Goal: Navigation & Orientation: Find specific page/section

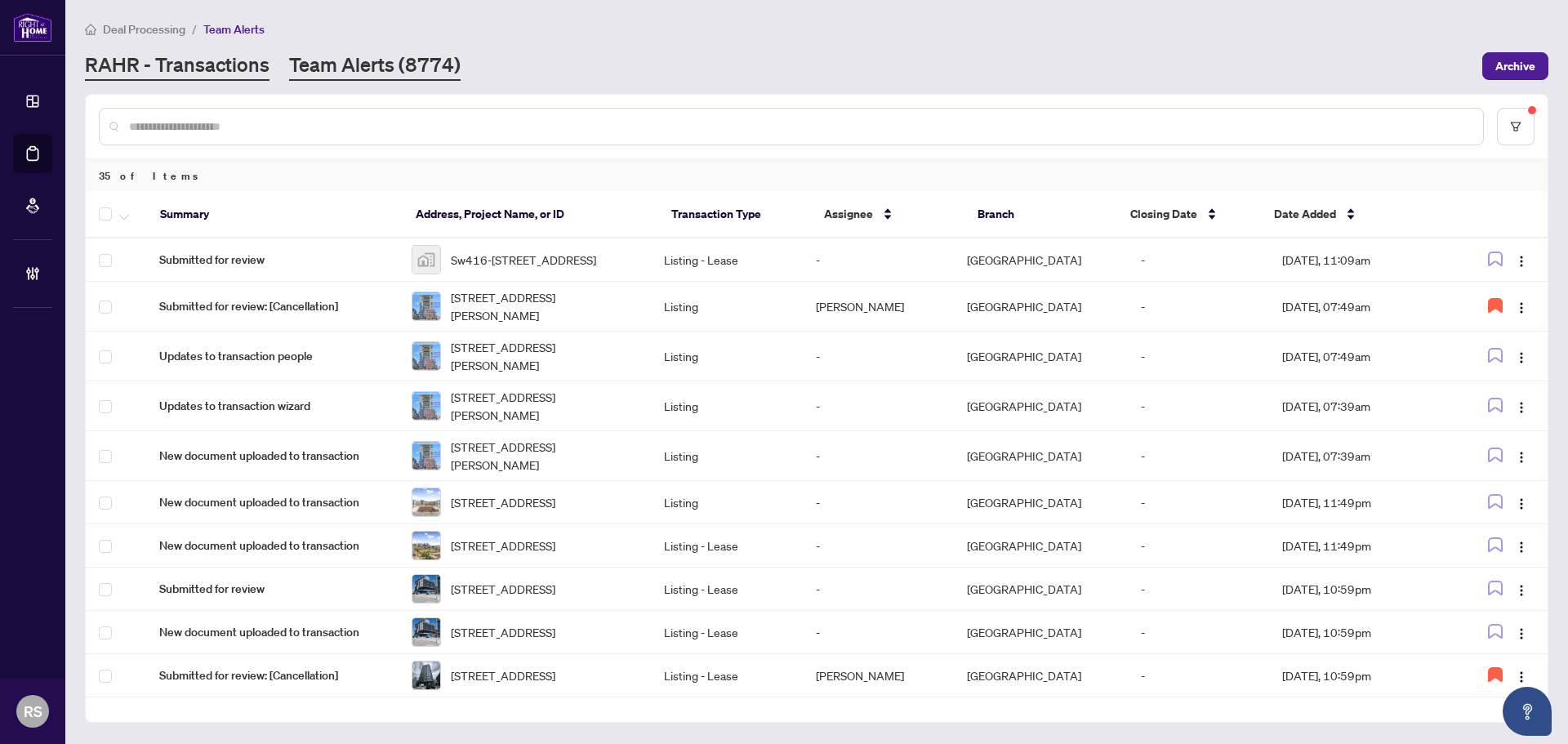
click at [136, 73] on link "RAHR - Transactions" at bounding box center [177, 66] width 184 height 29
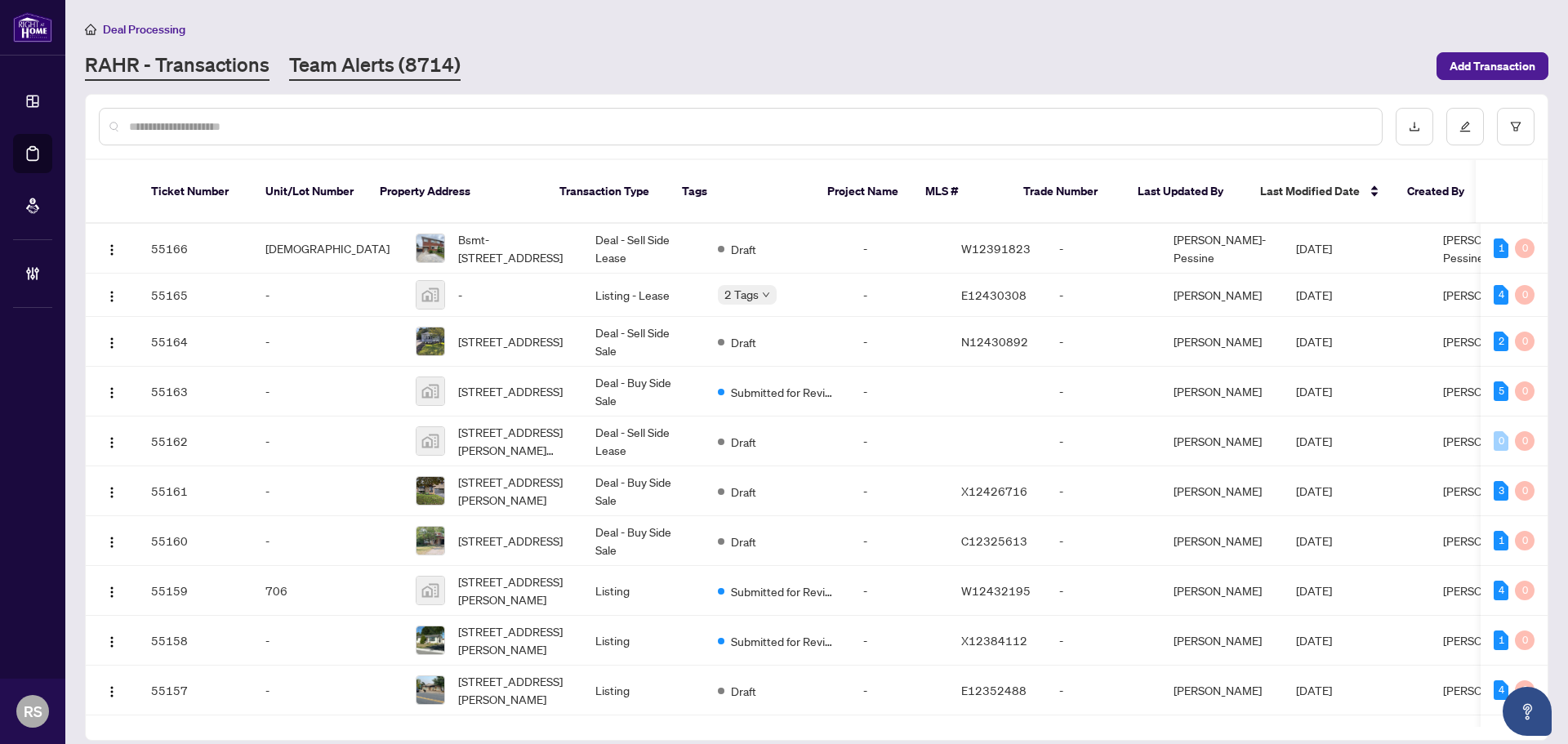
click at [381, 60] on link "Team Alerts (8714)" at bounding box center [374, 66] width 171 height 29
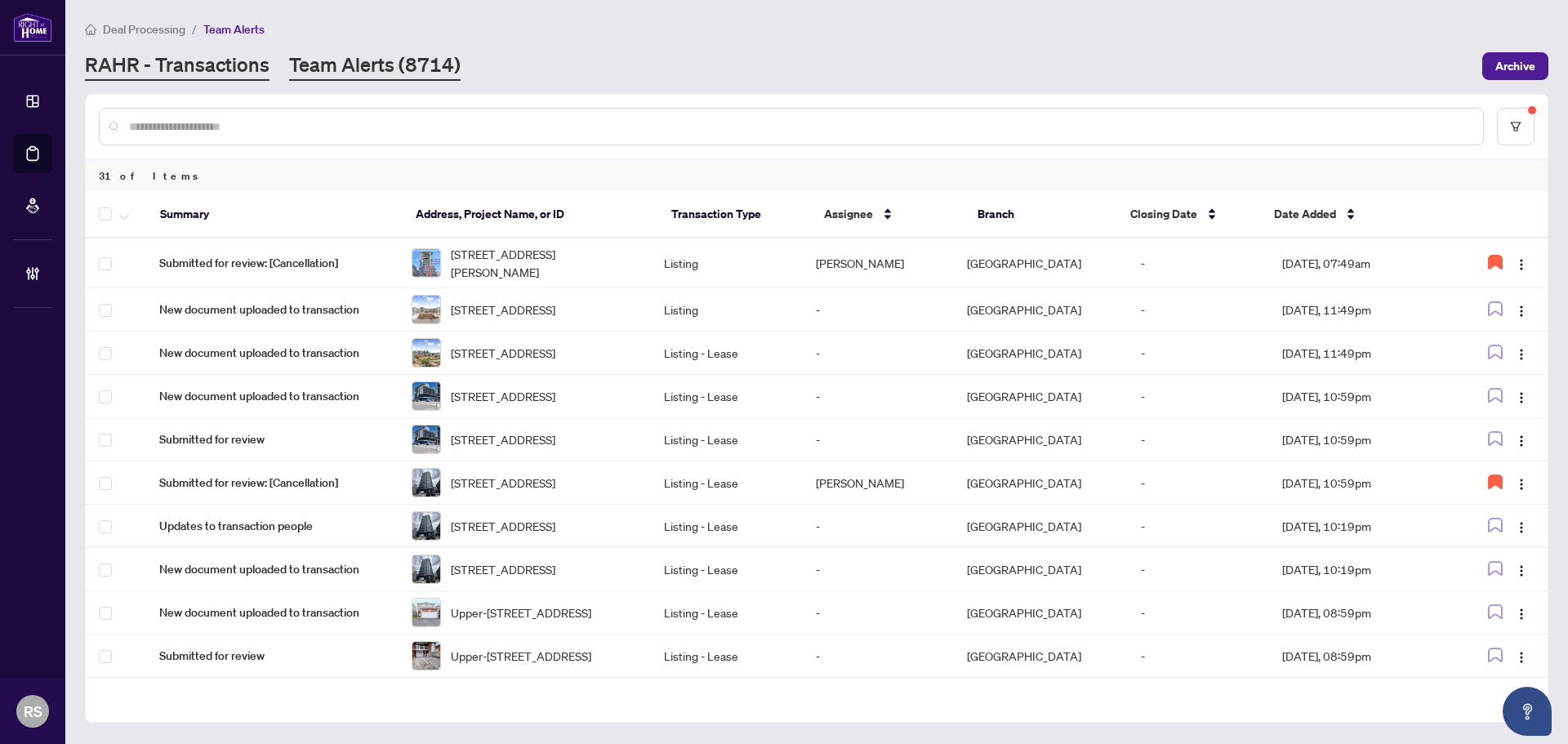
click at [189, 63] on link "RAHR - Transactions" at bounding box center [177, 66] width 184 height 29
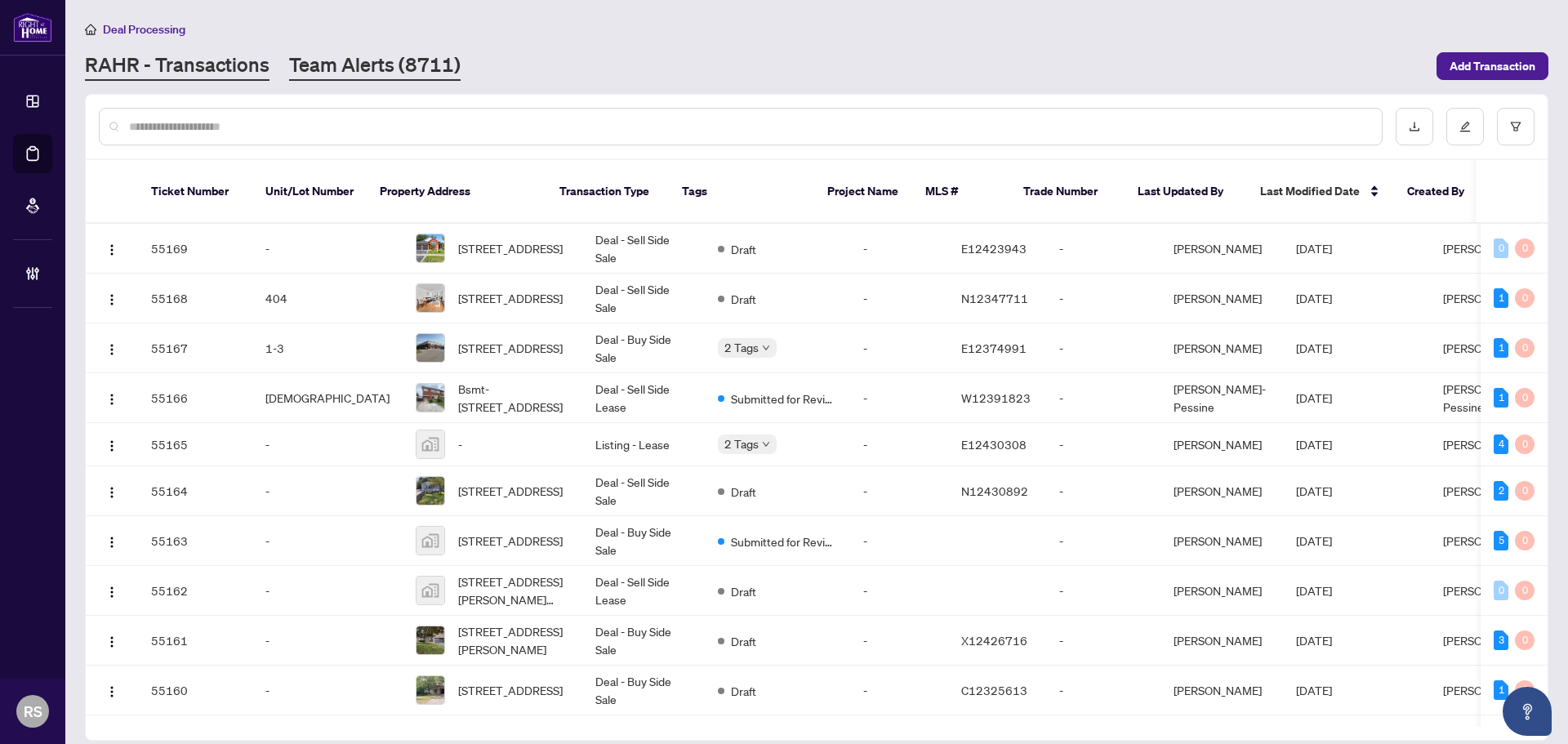
click at [421, 65] on link "Team Alerts (8711)" at bounding box center [374, 66] width 171 height 29
